Goal: Task Accomplishment & Management: Complete application form

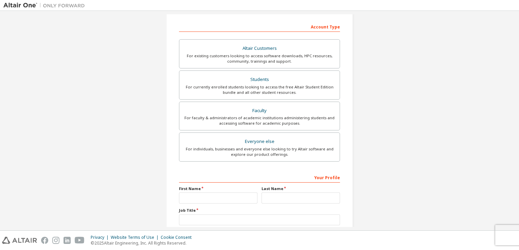
scroll to position [145, 0]
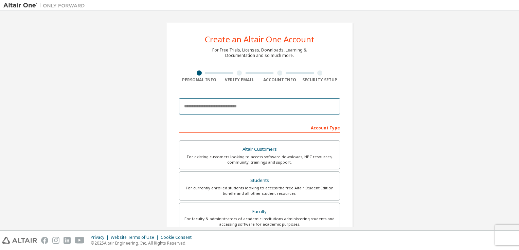
click at [242, 106] on input "email" at bounding box center [259, 106] width 161 height 16
click at [281, 109] on input "email" at bounding box center [259, 106] width 161 height 16
click at [273, 110] on input "**********" at bounding box center [259, 106] width 161 height 16
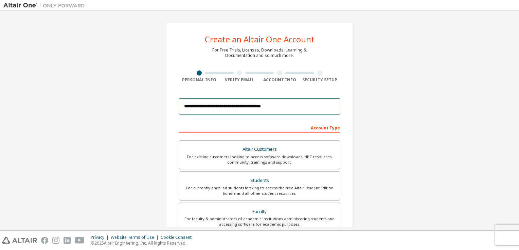
type input "**********"
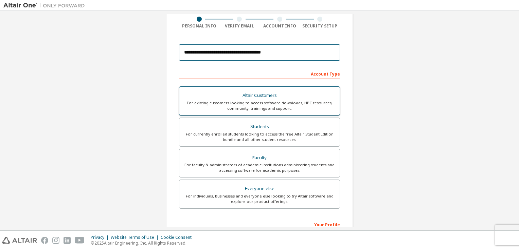
scroll to position [60, 0]
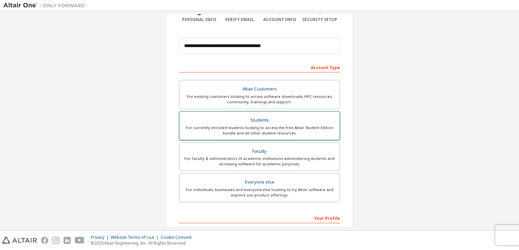
click at [272, 130] on div "For currently enrolled students looking to access the free Altair Student Editi…" at bounding box center [259, 130] width 152 height 11
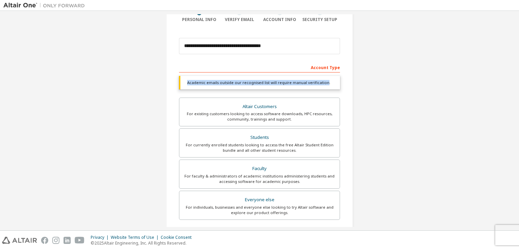
drag, startPoint x: 185, startPoint y: 82, endPoint x: 322, endPoint y: 82, distance: 136.8
click at [322, 82] on div "Academic emails outside our recognised list will require manual verification." at bounding box center [259, 83] width 161 height 14
copy div "Academic emails outside our recognised list will require manual verification"
click at [361, 117] on div "**********" at bounding box center [259, 142] width 512 height 377
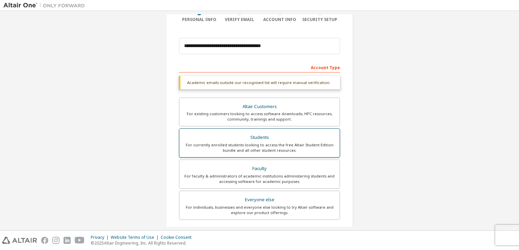
click at [301, 146] on div "For currently enrolled students looking to access the free Altair Student Editi…" at bounding box center [259, 148] width 152 height 11
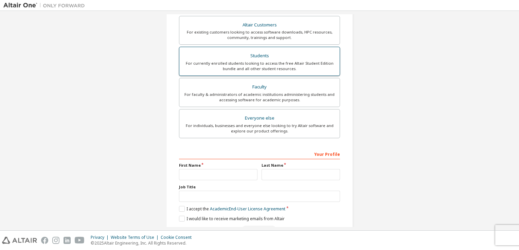
scroll to position [162, 0]
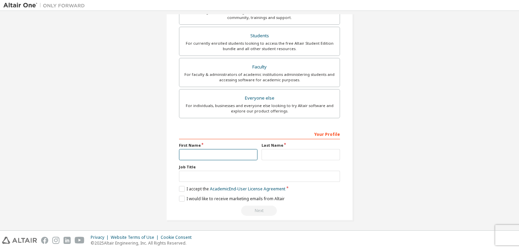
click at [211, 149] on input "text" at bounding box center [218, 154] width 78 height 11
type input "*******"
click at [179, 186] on label "I accept the Academic End-User License Agreement" at bounding box center [232, 189] width 106 height 6
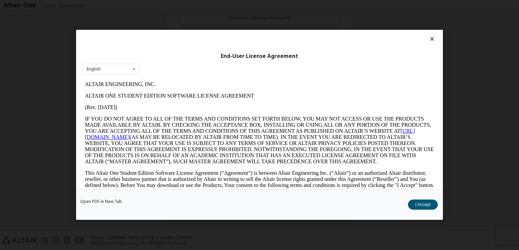
scroll to position [0, 0]
click at [428, 41] on icon at bounding box center [431, 39] width 7 height 6
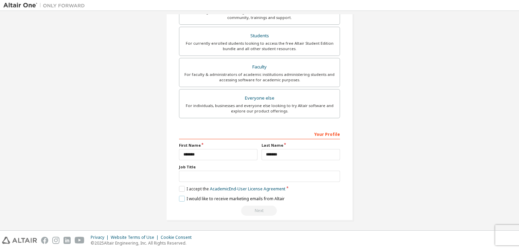
click at [182, 199] on label "I would like to receive marketing emails from Altair" at bounding box center [232, 199] width 106 height 6
click at [180, 188] on label "I accept the Academic End-User License Agreement" at bounding box center [232, 189] width 106 height 6
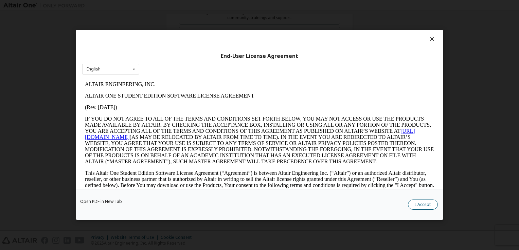
click at [420, 201] on button "I Accept" at bounding box center [423, 205] width 30 height 10
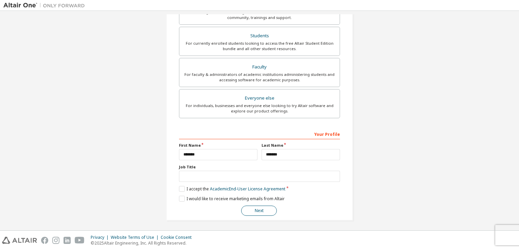
click at [264, 206] on button "Next" at bounding box center [259, 211] width 36 height 10
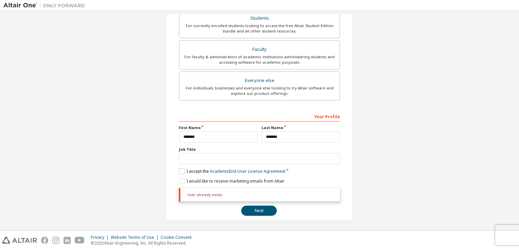
click at [180, 170] on label "I accept the Academic End-User License Agreement" at bounding box center [232, 172] width 106 height 6
click at [246, 214] on div "User already exists Next" at bounding box center [259, 202] width 161 height 28
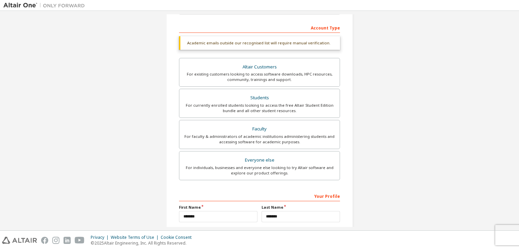
scroll to position [0, 0]
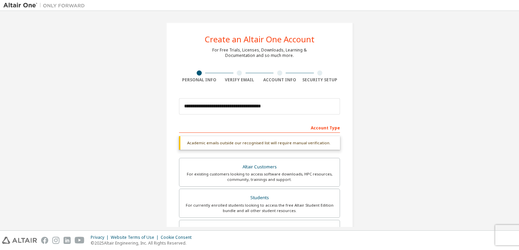
click at [234, 72] on div at bounding box center [239, 73] width 40 height 5
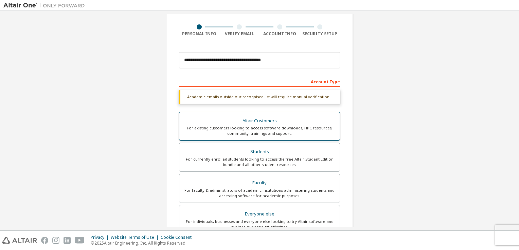
scroll to position [47, 0]
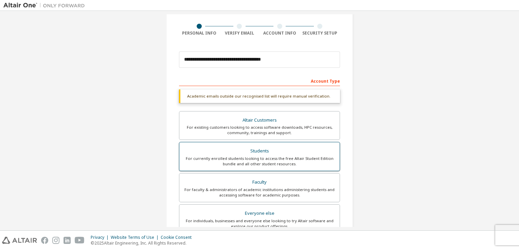
click at [289, 147] on div "Students" at bounding box center [259, 152] width 152 height 10
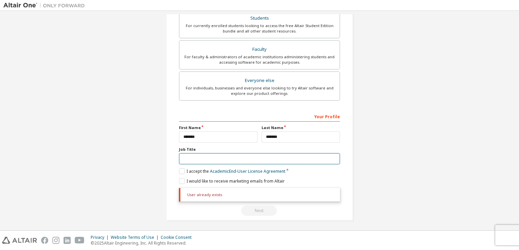
click at [250, 161] on input "text" at bounding box center [259, 158] width 161 height 11
type input "*******"
click at [267, 207] on div "User already exists Next" at bounding box center [259, 202] width 161 height 28
click at [180, 169] on label "I accept the Academic End-User License Agreement" at bounding box center [232, 172] width 106 height 6
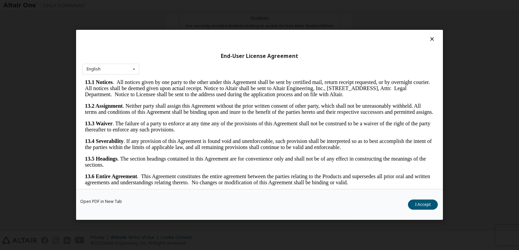
scroll to position [10, 0]
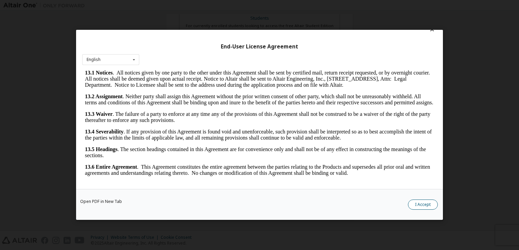
click at [417, 201] on button "I Accept" at bounding box center [423, 205] width 30 height 10
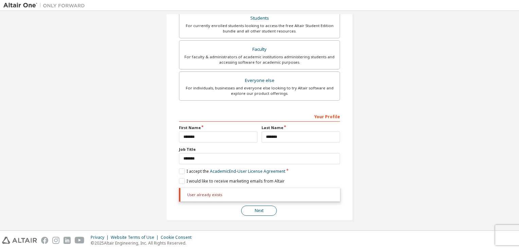
click at [256, 210] on button "Next" at bounding box center [259, 211] width 36 height 10
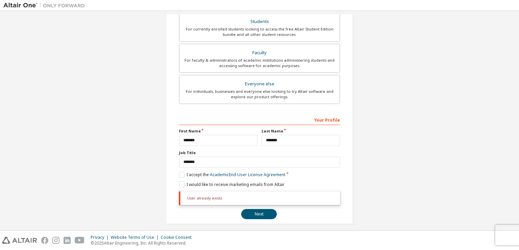
scroll to position [180, 0]
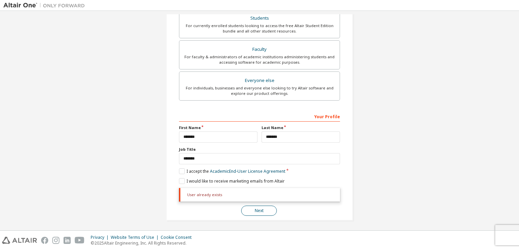
click at [262, 210] on button "Next" at bounding box center [259, 211] width 36 height 10
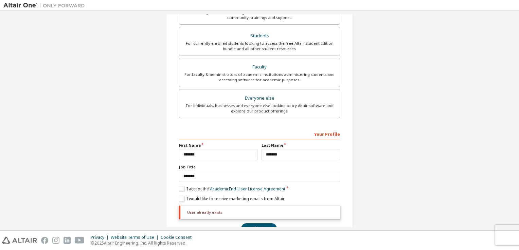
scroll to position [0, 0]
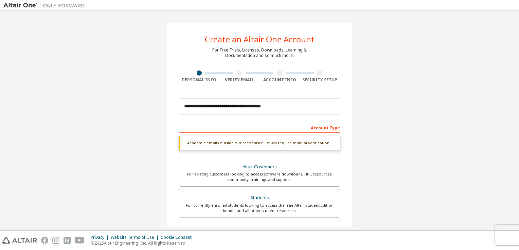
click at [330, 129] on div "Account Type" at bounding box center [259, 127] width 161 height 11
click at [505, 233] on div "Privacy Website Terms of Use Cookie Consent © 2025 Altair Engineering, Inc. All…" at bounding box center [259, 240] width 519 height 19
